Goal: Task Accomplishment & Management: Manage account settings

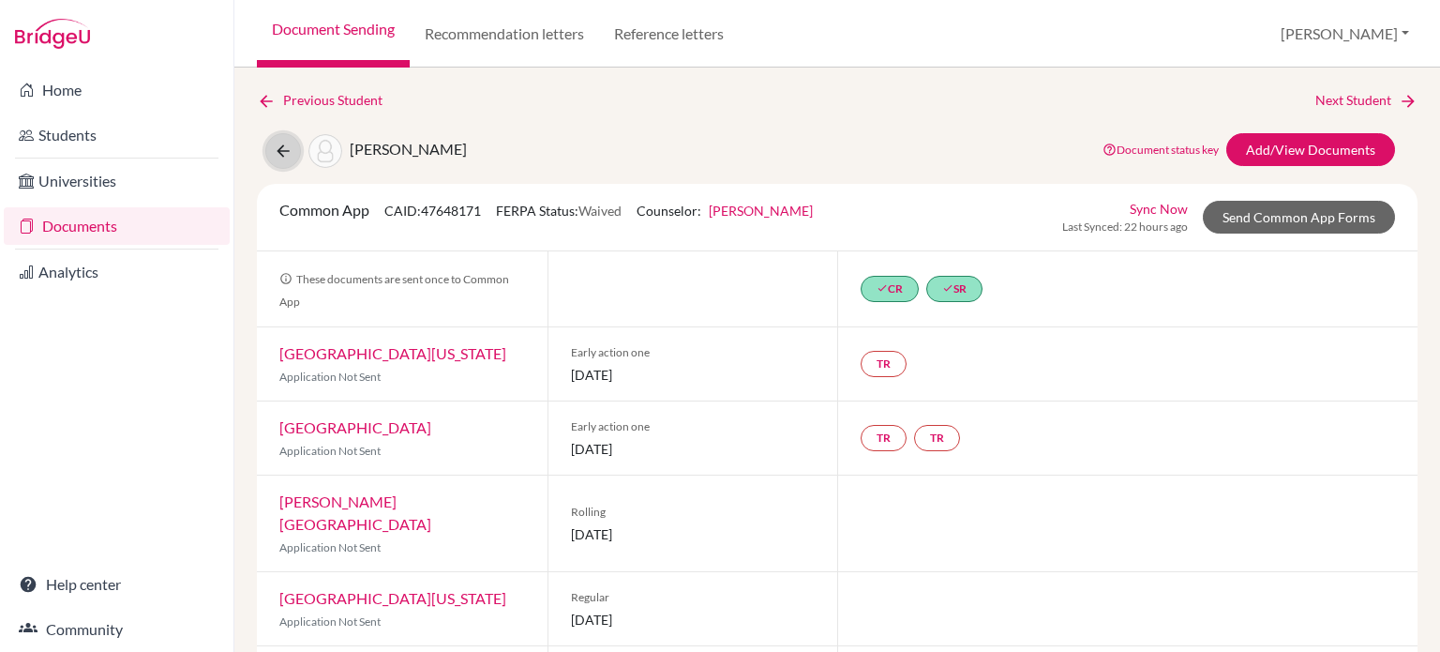
click at [292, 153] on button at bounding box center [283, 151] width 36 height 36
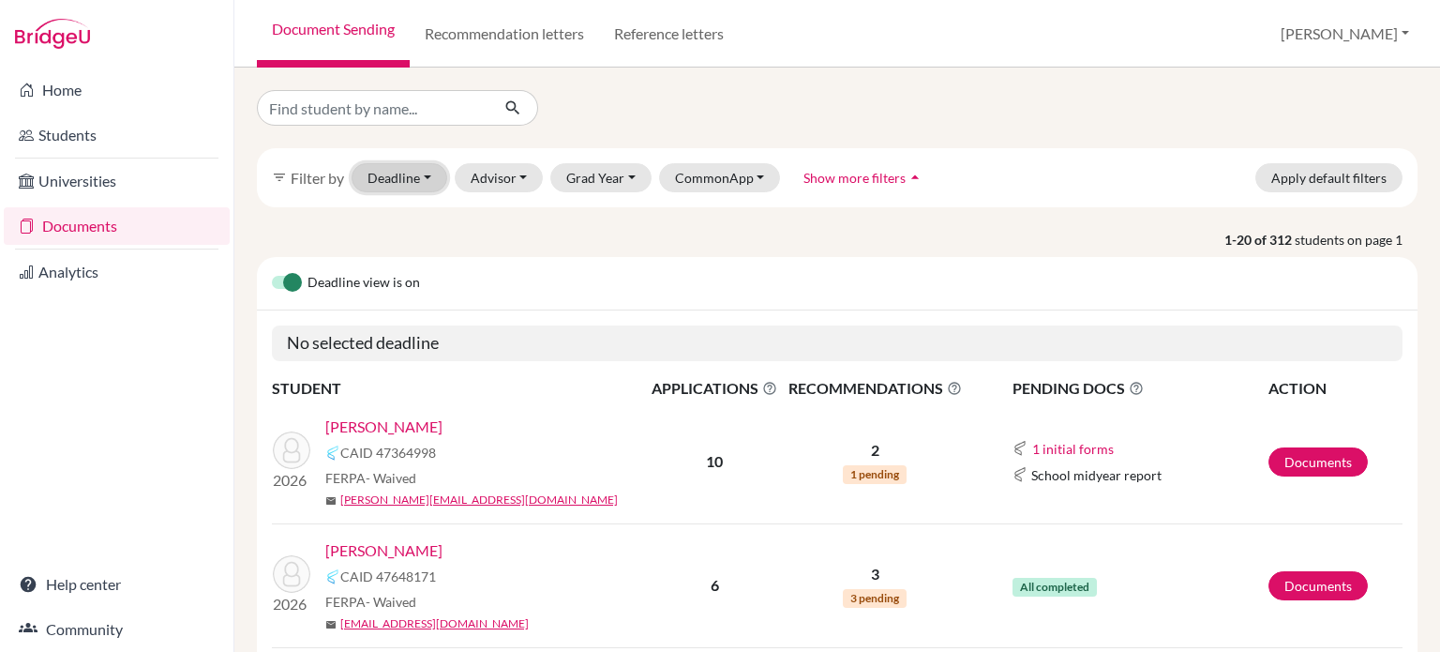
click at [412, 183] on button "Deadline - Select a date range Or double click for a single date selection Toda…" at bounding box center [400, 177] width 96 height 29
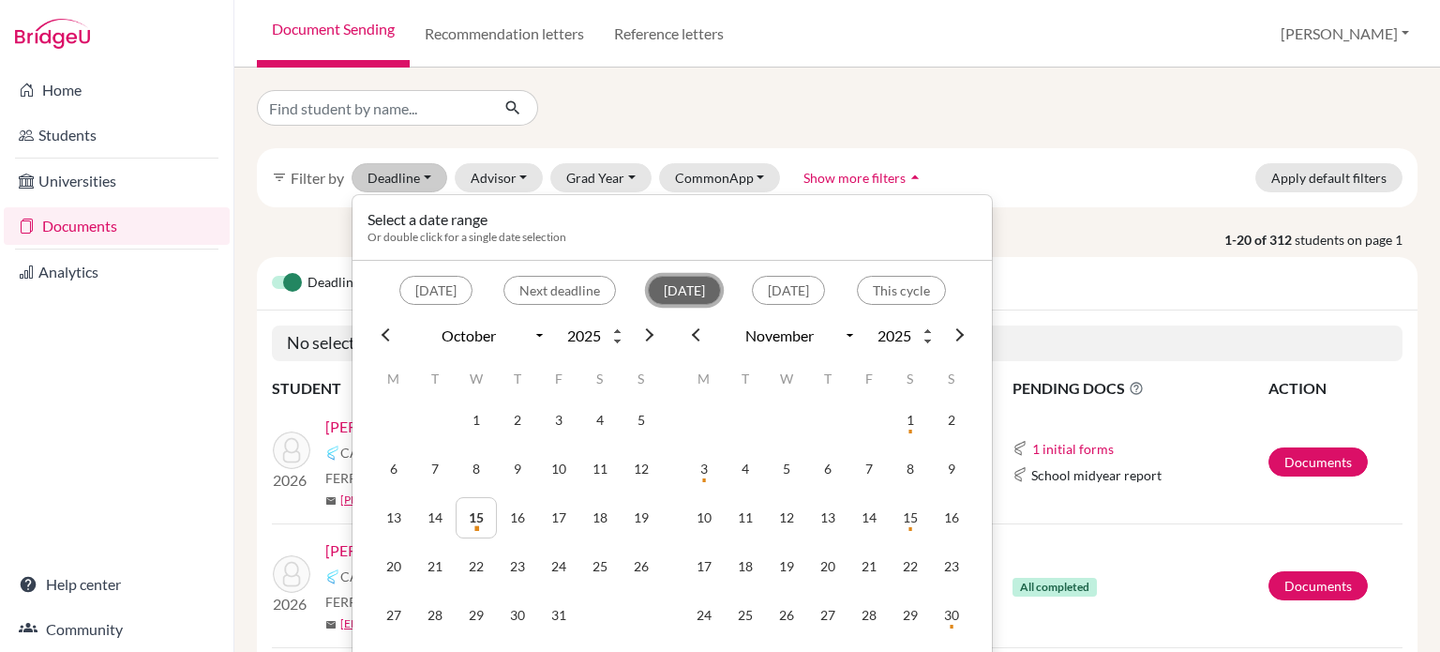
click at [648, 286] on button "Within 2 weeks" at bounding box center [684, 290] width 73 height 29
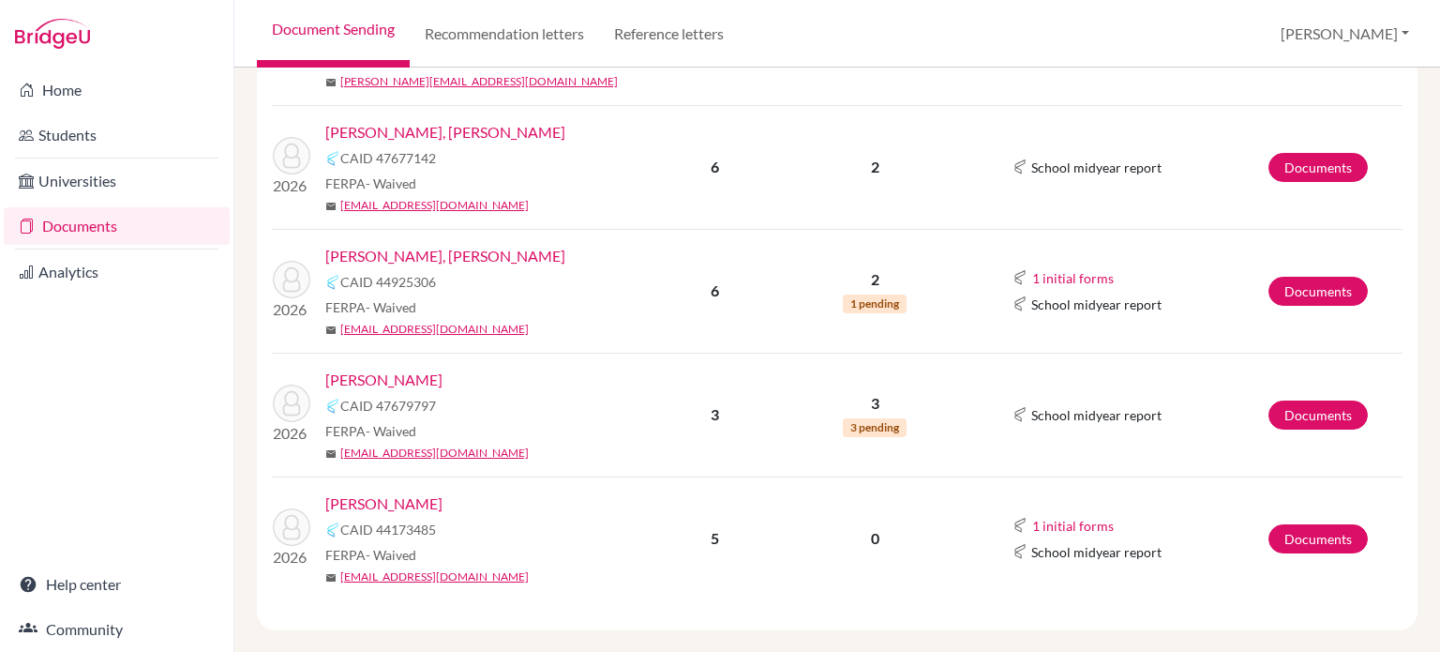
scroll to position [499, 0]
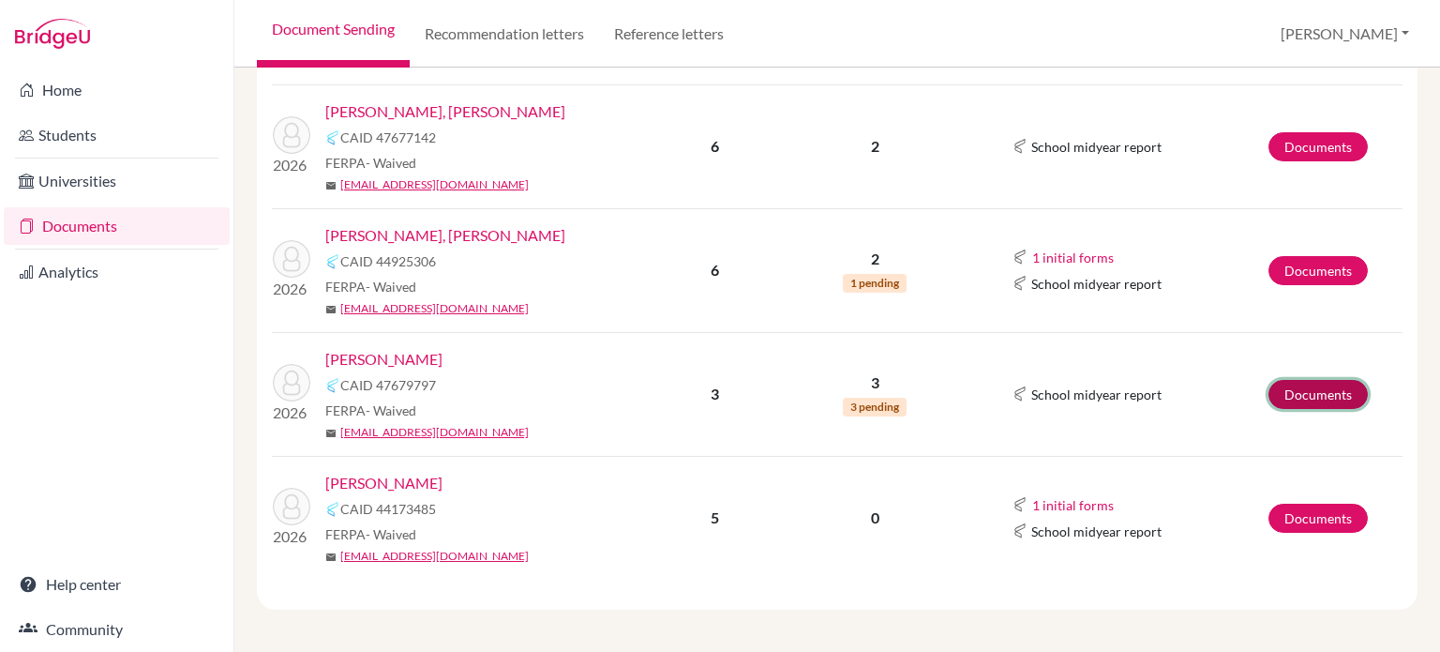
click at [1305, 393] on link "Documents" at bounding box center [1317, 394] width 99 height 29
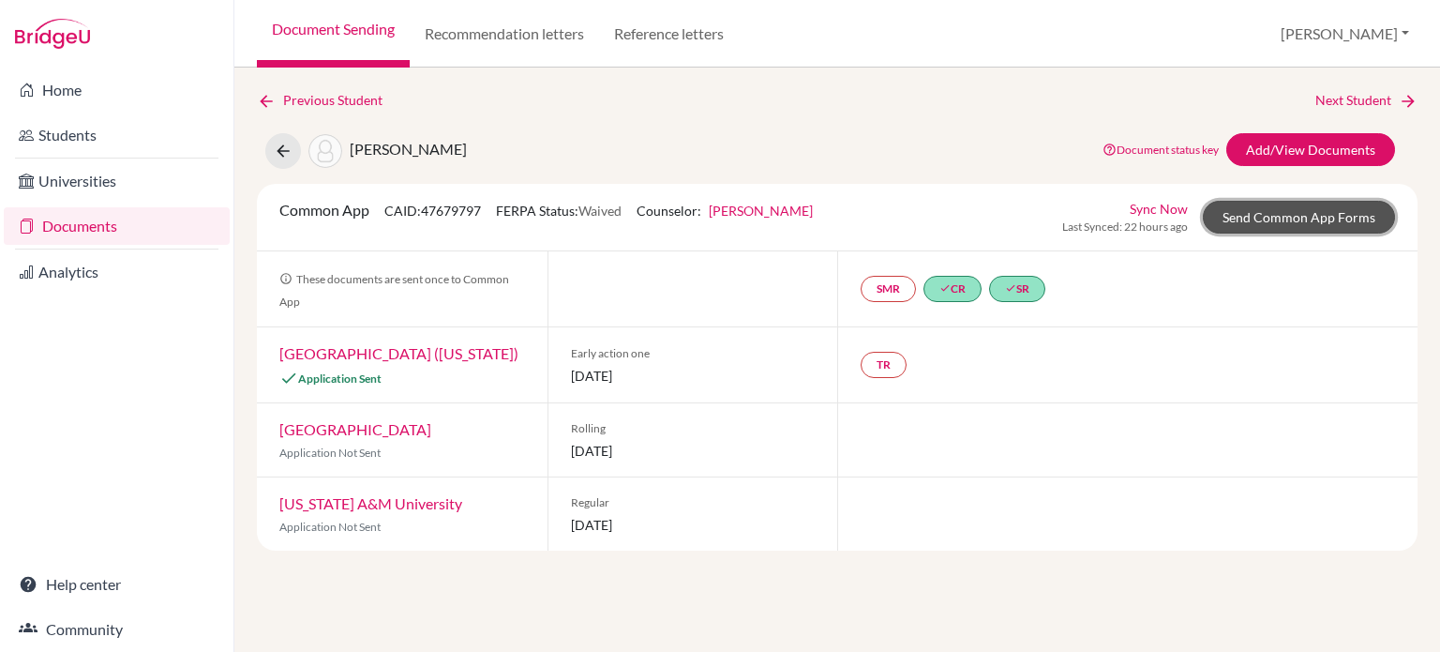
click at [1316, 224] on link "Send Common App Forms" at bounding box center [1299, 217] width 192 height 33
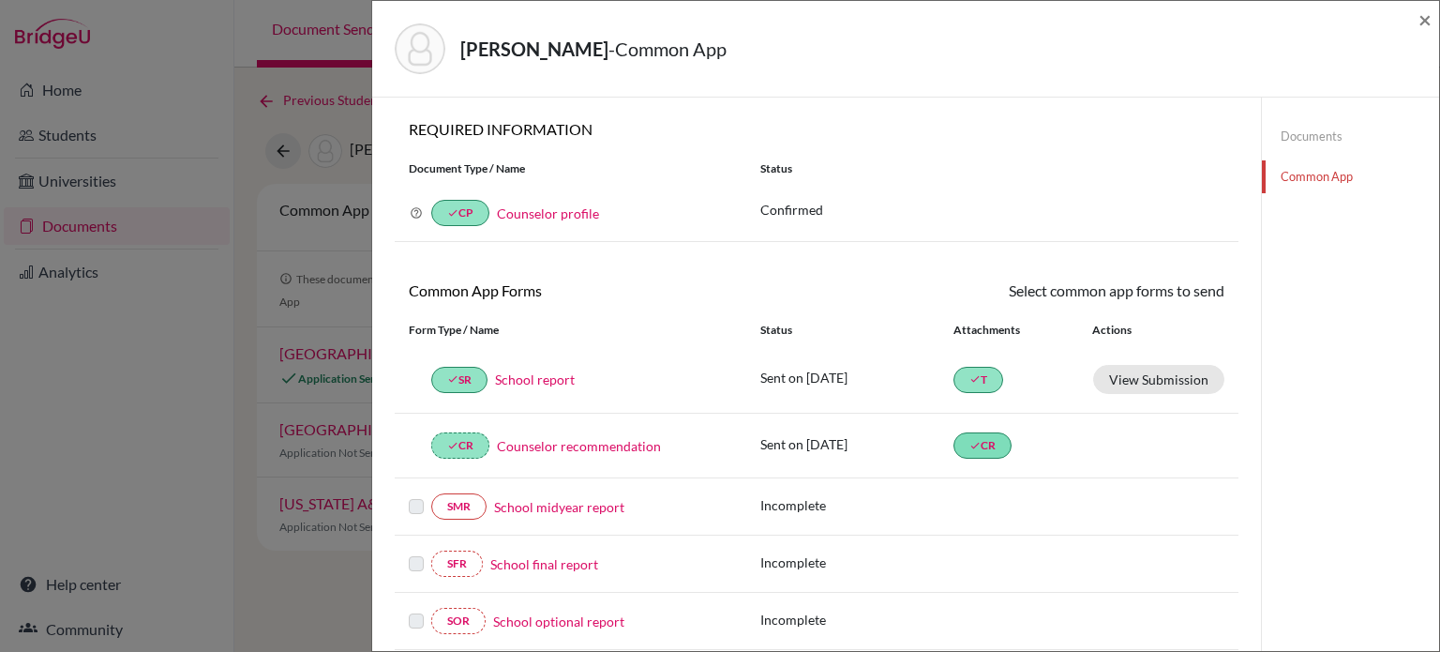
scroll to position [541, 0]
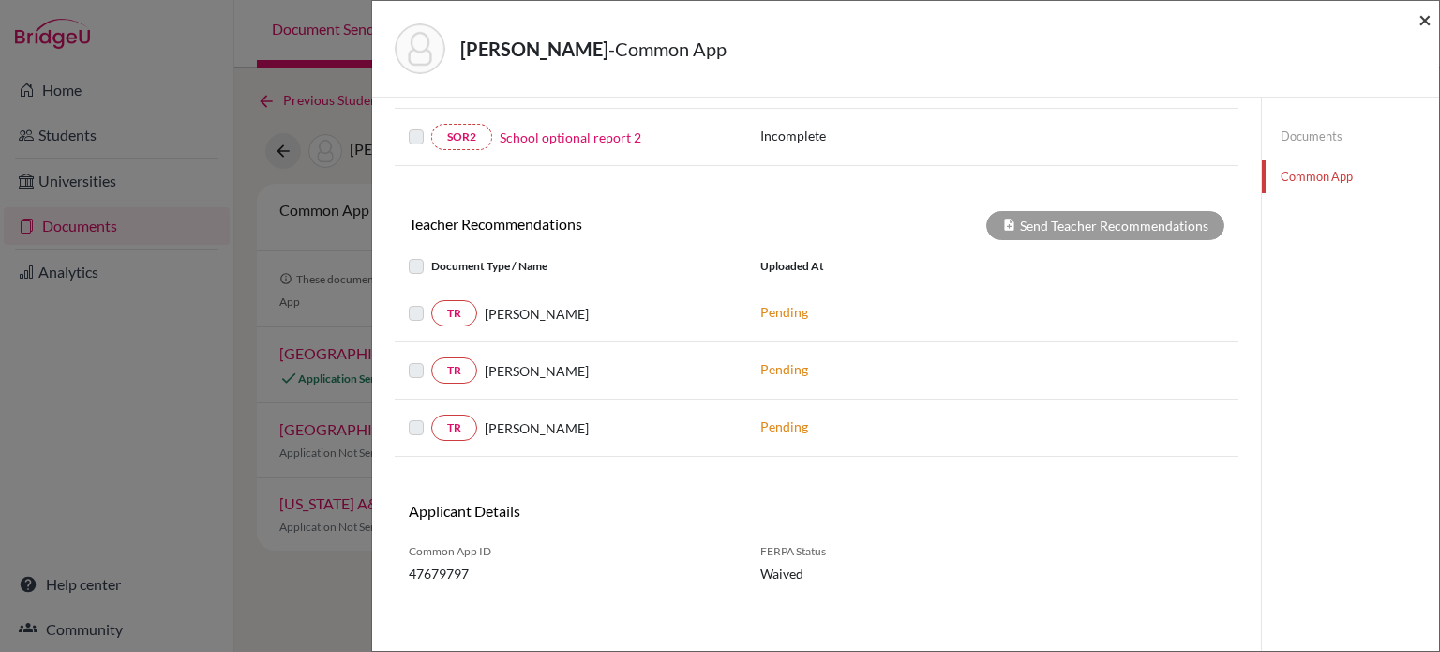
click at [1421, 19] on span "×" at bounding box center [1424, 19] width 13 height 27
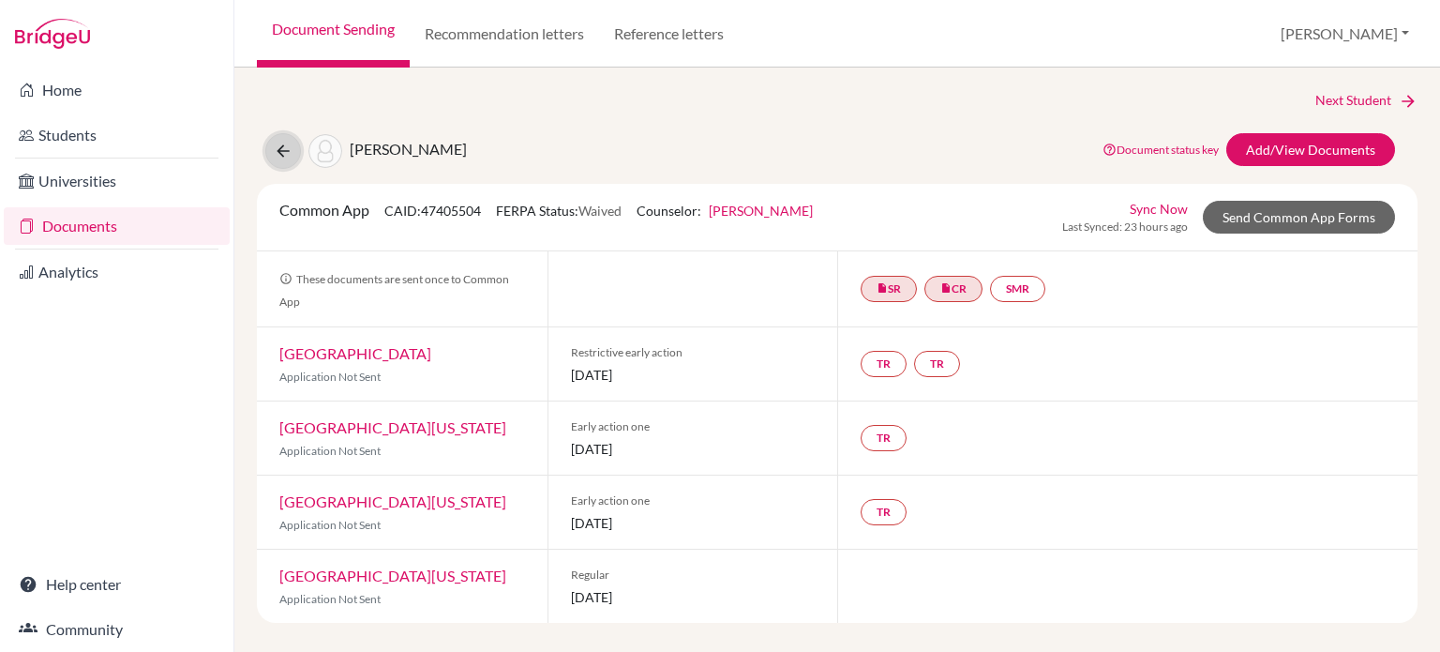
click at [277, 146] on icon at bounding box center [283, 151] width 19 height 19
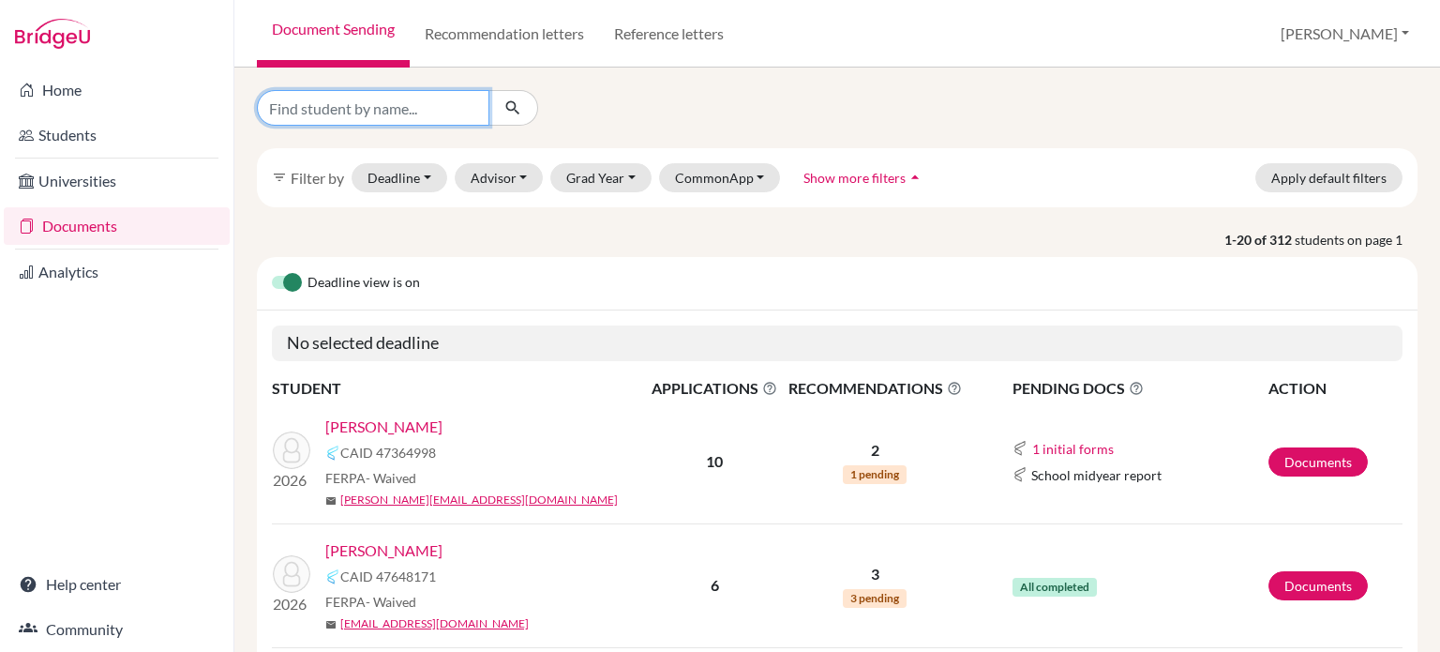
click at [376, 112] on input "Find student by name..." at bounding box center [373, 108] width 232 height 36
type input "lim"
click button "submit" at bounding box center [513, 108] width 50 height 36
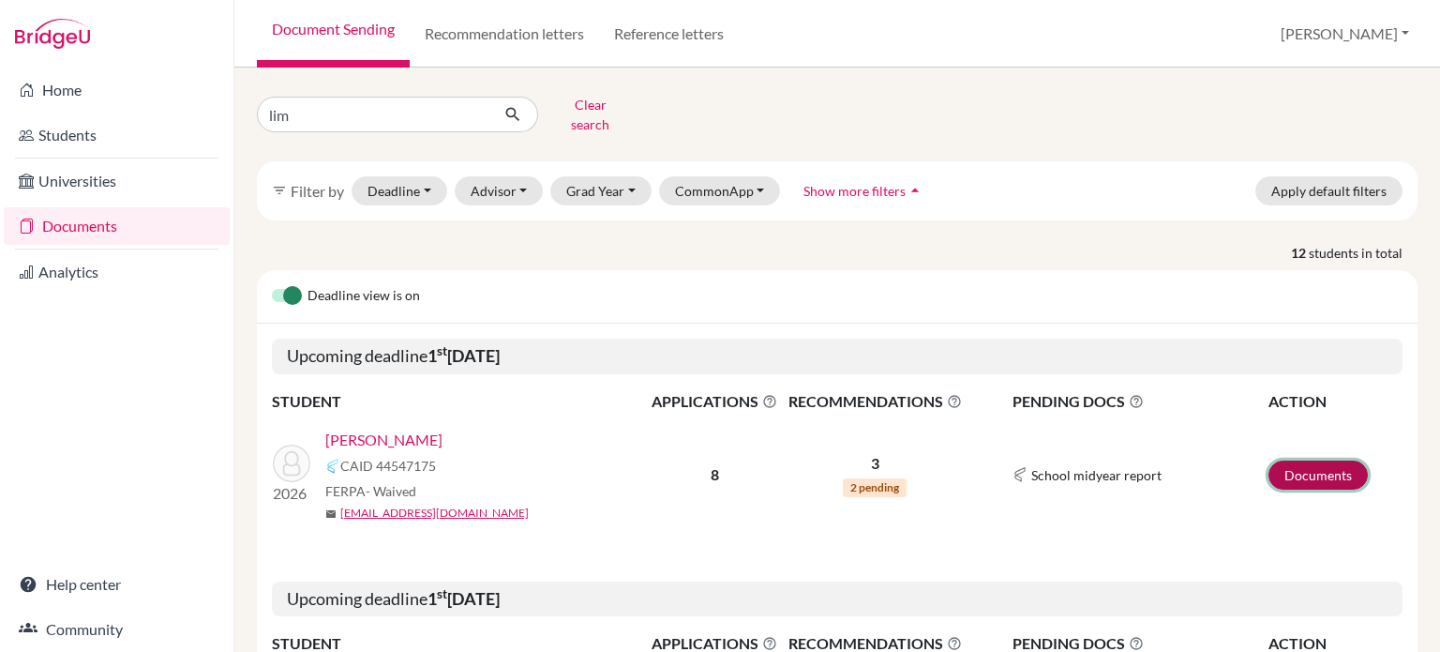
click at [1326, 460] on link "Documents" at bounding box center [1317, 474] width 99 height 29
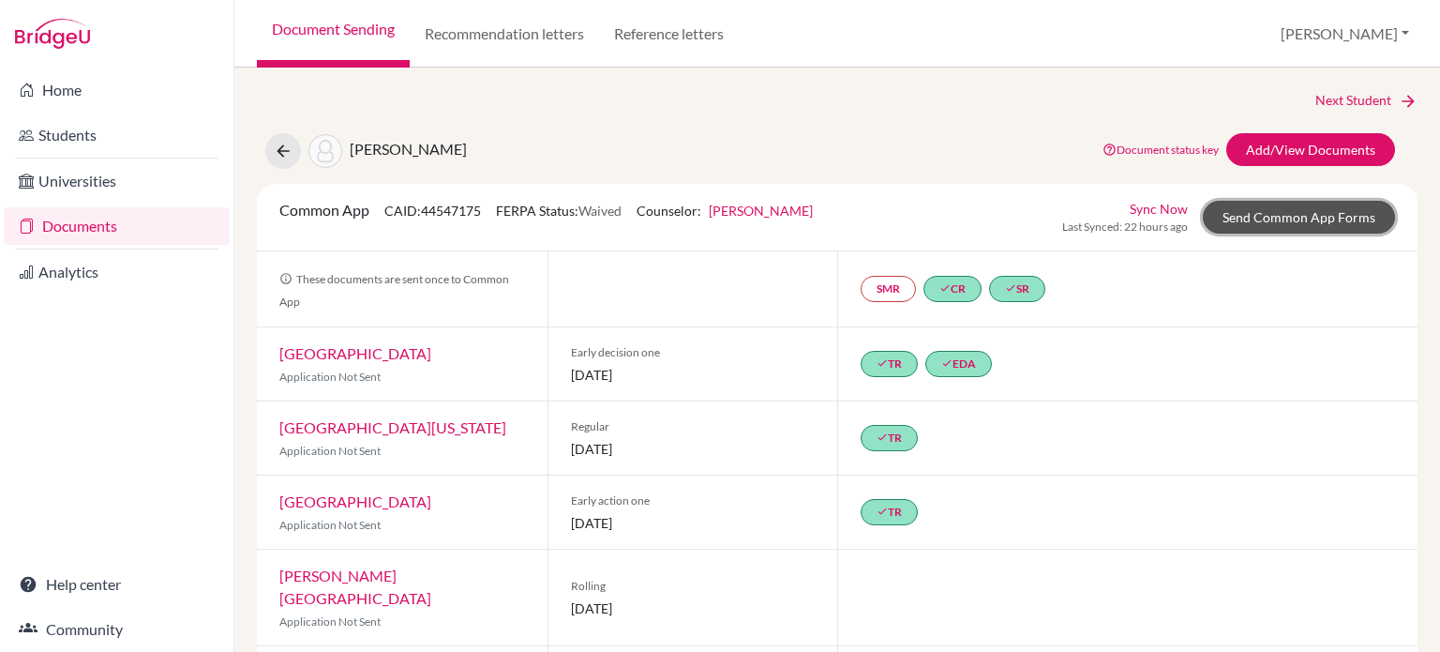
click at [1311, 215] on link "Send Common App Forms" at bounding box center [1299, 217] width 192 height 33
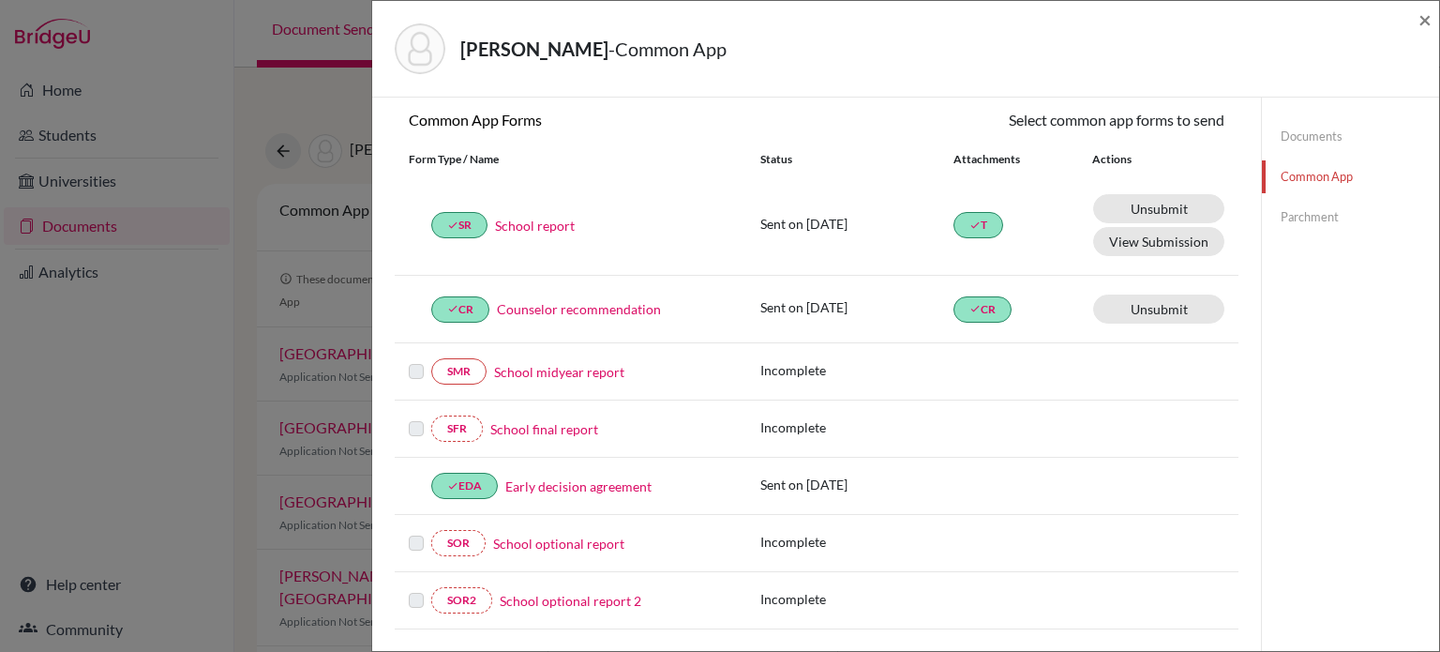
scroll to position [86, 0]
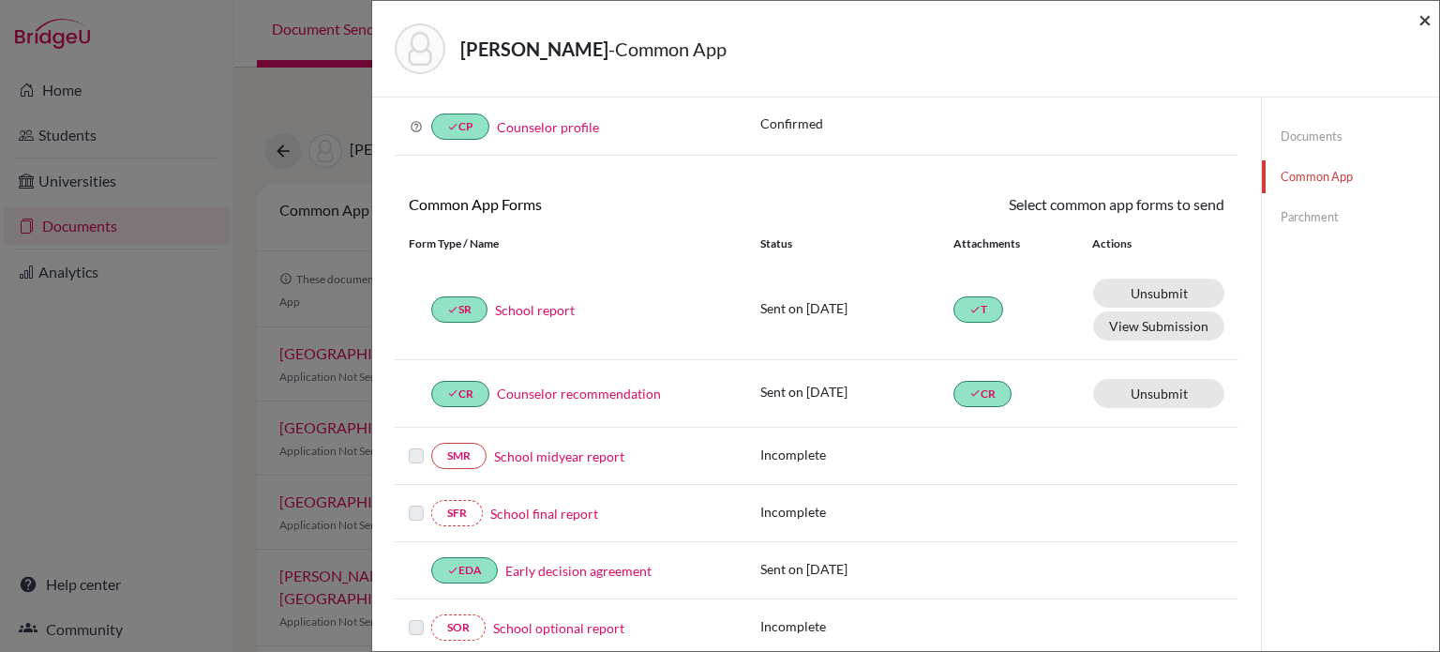
click at [1425, 29] on span "×" at bounding box center [1424, 19] width 13 height 27
